Goal: Information Seeking & Learning: Learn about a topic

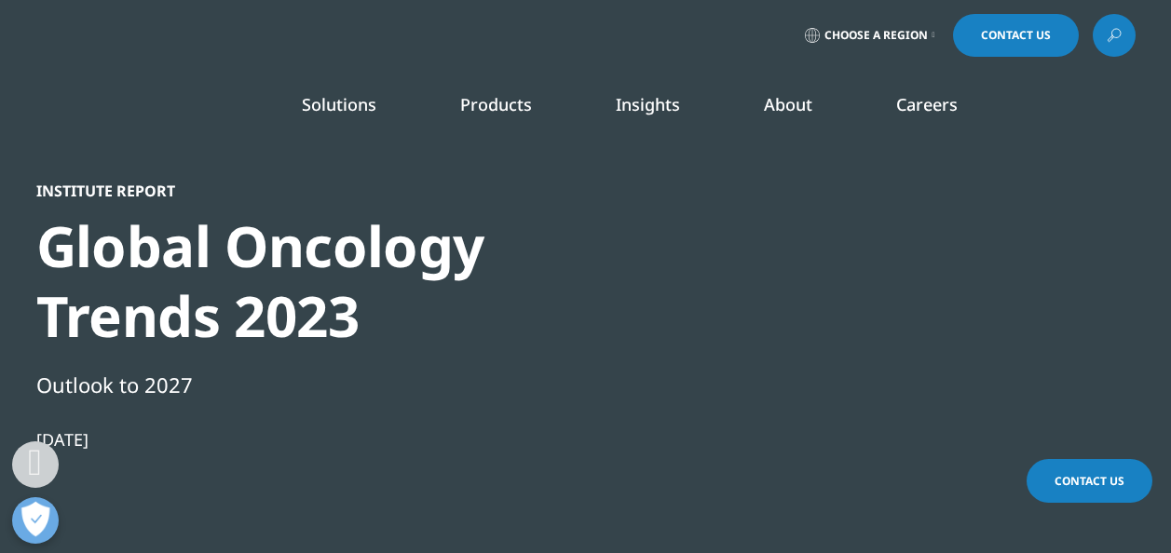
select select "India"
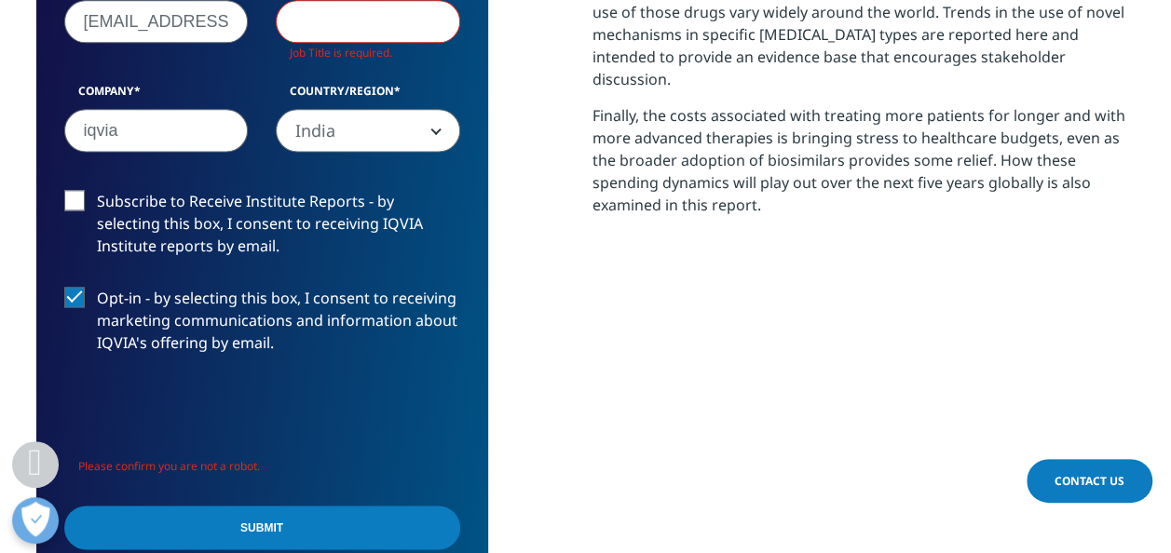
click at [365, 518] on input "Submit" at bounding box center [262, 528] width 396 height 44
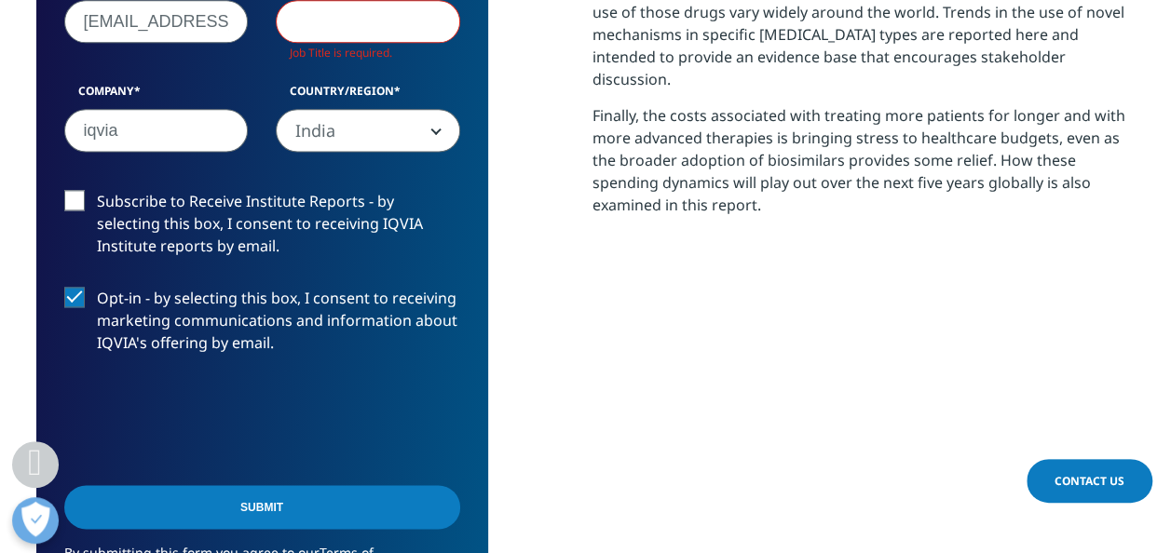
scroll to position [1049, 1099]
click at [291, 511] on input "Submit" at bounding box center [262, 507] width 396 height 44
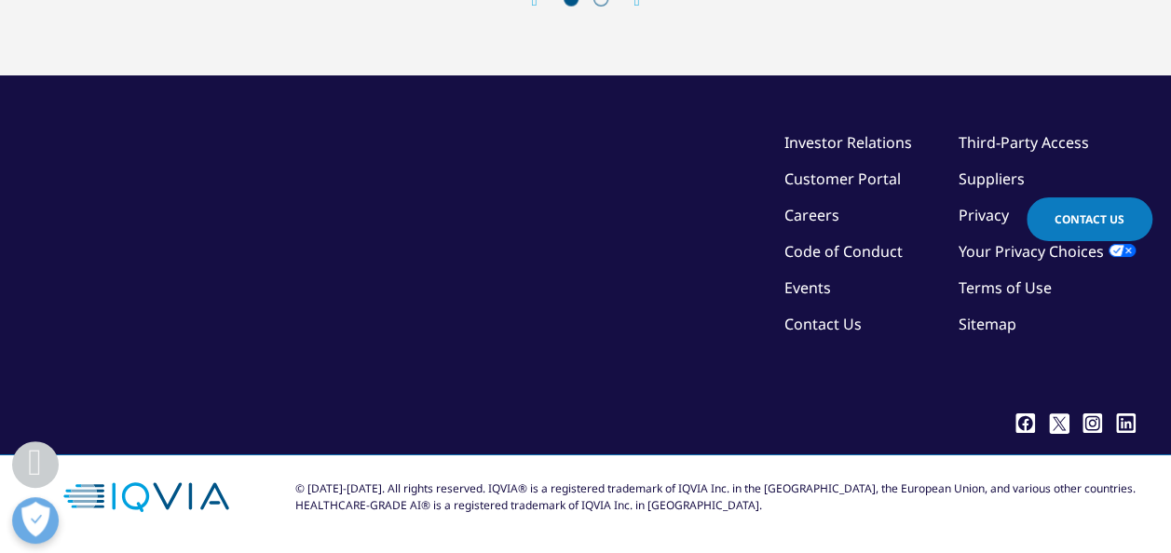
scroll to position [6578, 0]
click at [632, 9] on div "Next" at bounding box center [628, 1] width 24 height 18
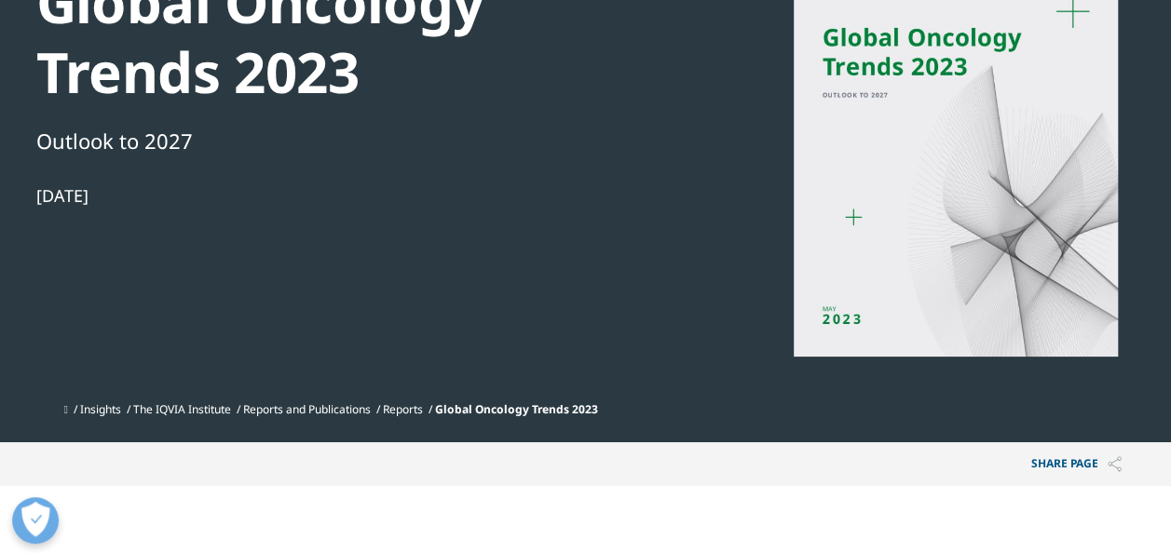
scroll to position [0, 0]
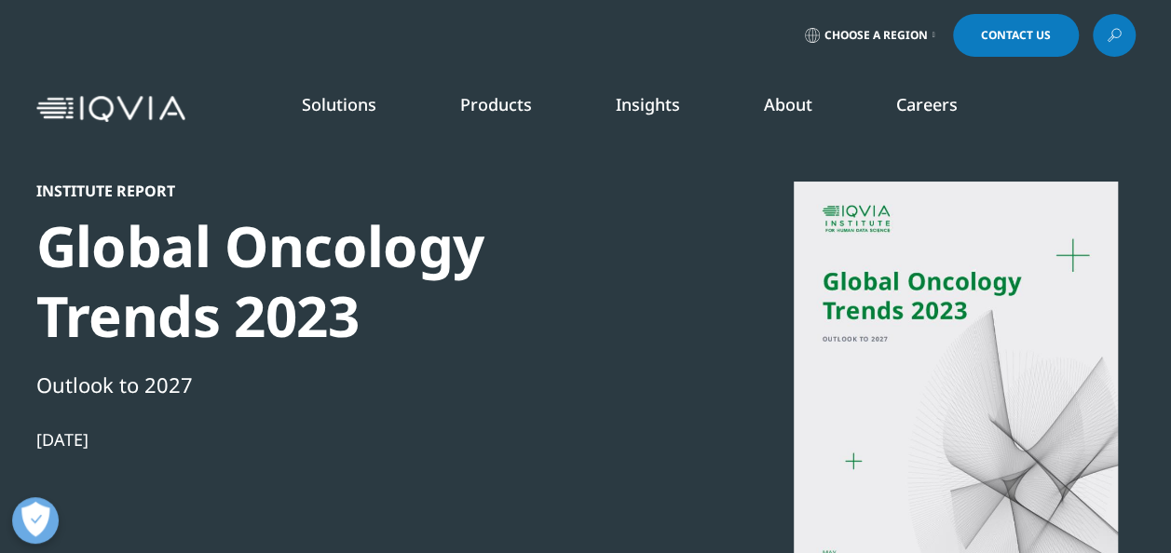
click at [332, 117] on li "Solutions quick find a capability Clear Search Loading SOLUTIONS Research & Dev…" at bounding box center [339, 123] width 158 height 60
click at [481, 114] on link "Products" at bounding box center [496, 104] width 72 height 22
click at [664, 102] on link "Insights" at bounding box center [648, 104] width 64 height 22
click at [770, 101] on link "About" at bounding box center [788, 104] width 48 height 22
click at [942, 117] on li "Careers IQVIA Careers Overview Our Company Culture Benefits Life at IQVIA Blog …" at bounding box center [926, 123] width 145 height 60
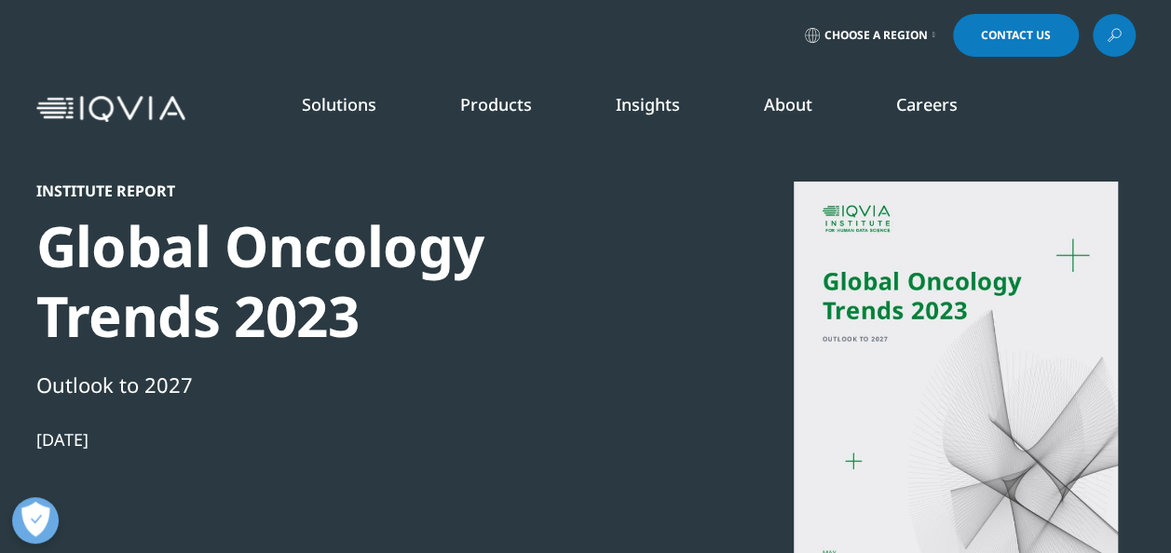
click at [821, 120] on li "About FEATURED INNOVATIONS IQVIA Connected Intelligence™ IQVIA Healthcare-grade…" at bounding box center [788, 123] width 132 height 60
click at [637, 117] on li "Insights BLOGS, WHITE PAPERS & CASE STUDIES Explore our library of insights, th…" at bounding box center [648, 123] width 148 height 60
click at [530, 116] on link "Products" at bounding box center [496, 104] width 72 height 22
click at [369, 112] on link "Solutions" at bounding box center [339, 104] width 75 height 22
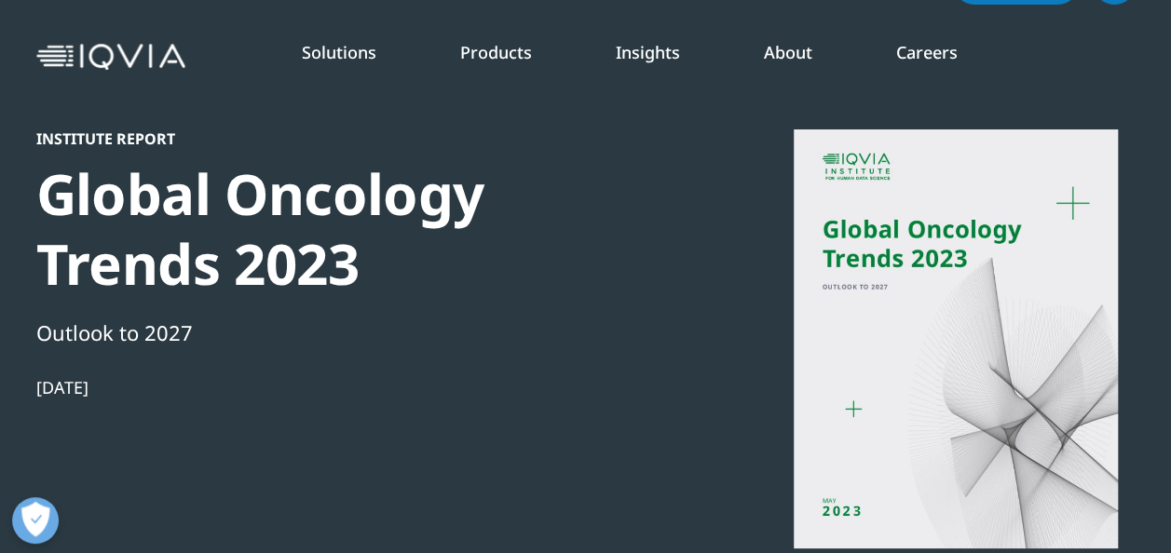
scroll to position [93, 0]
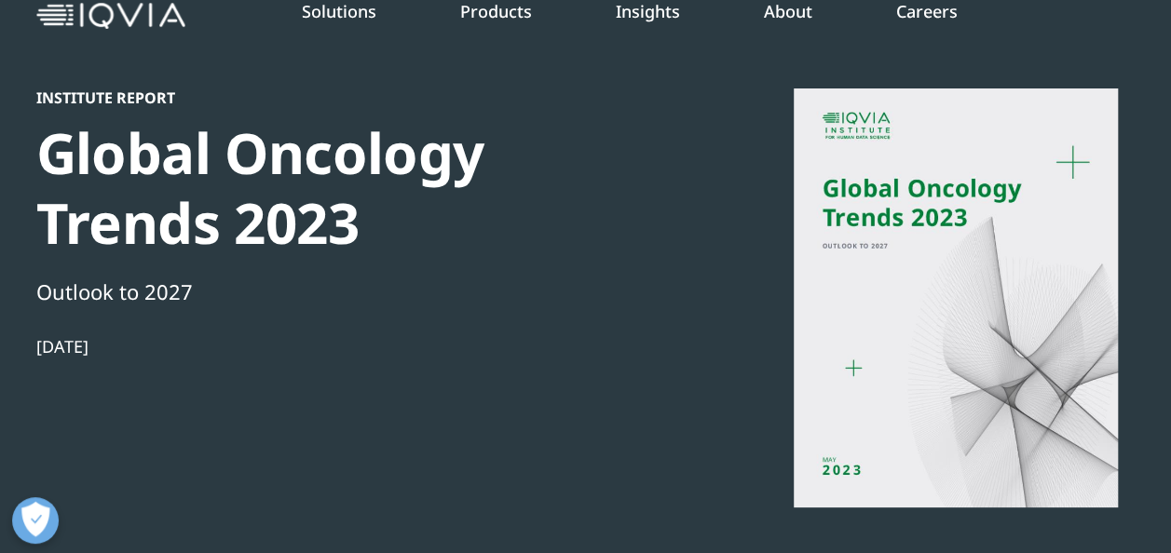
click at [725, 453] on div "Institute Report Global Oncology Trends 2023 Outlook to 2027 May 24, 2023" at bounding box center [585, 315] width 1099 height 455
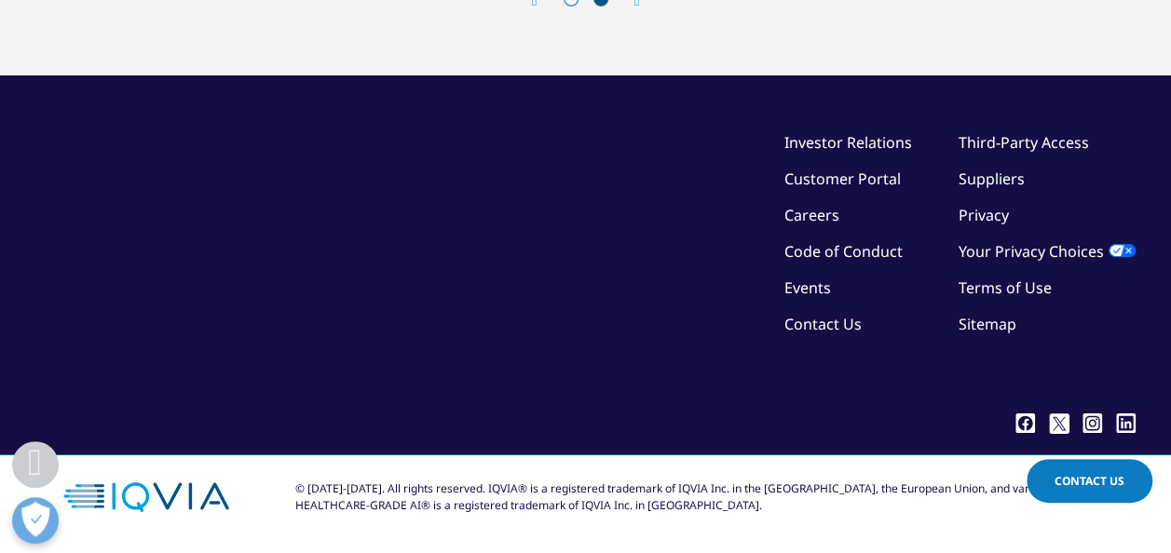
scroll to position [6176, 0]
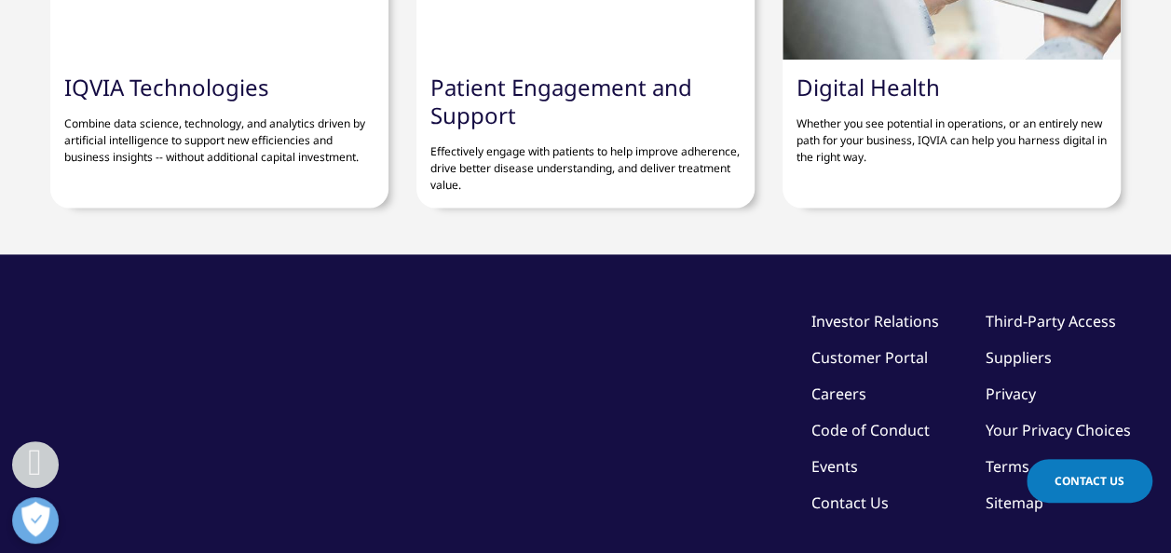
scroll to position [7878, 0]
